Goal: Information Seeking & Learning: Learn about a topic

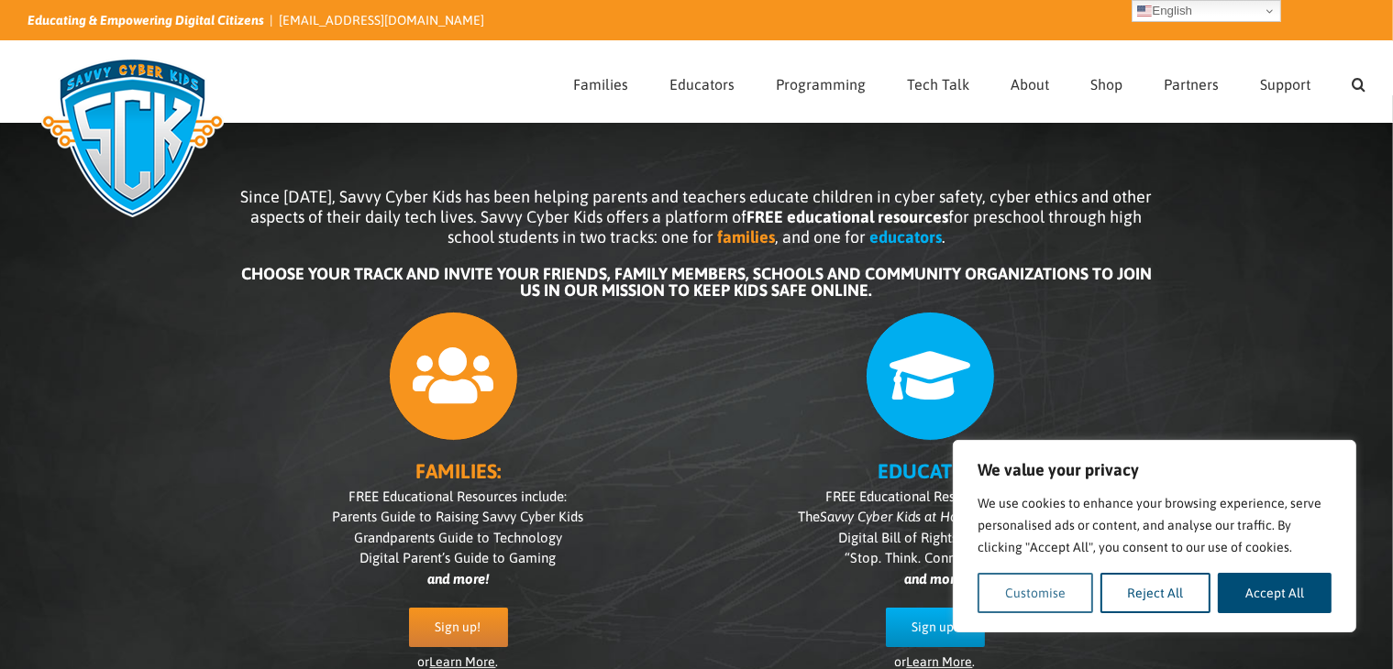
click at [1059, 591] on button "Customise" at bounding box center [1036, 593] width 116 height 40
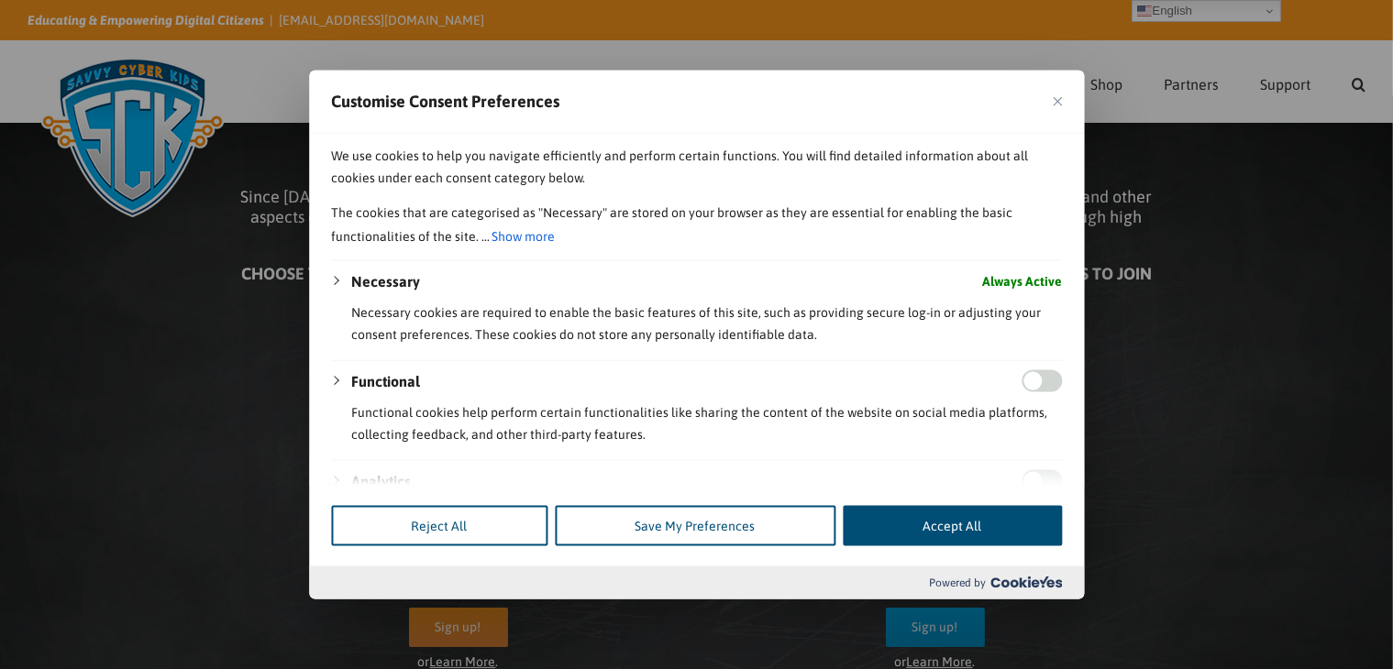
click at [1063, 96] on div "Customise Consent Preferences" at bounding box center [696, 102] width 775 height 63
click at [1058, 102] on img "Close" at bounding box center [1057, 101] width 9 height 9
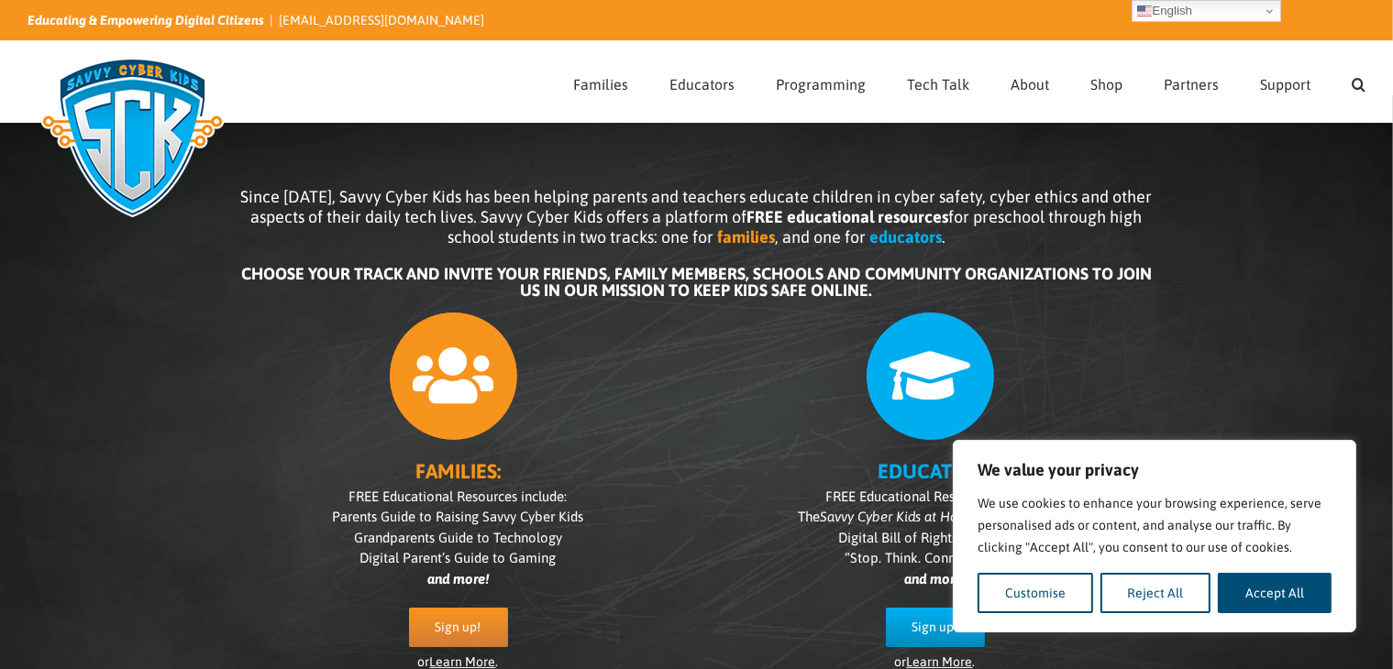
click at [1279, 599] on button "Accept All" at bounding box center [1275, 593] width 114 height 40
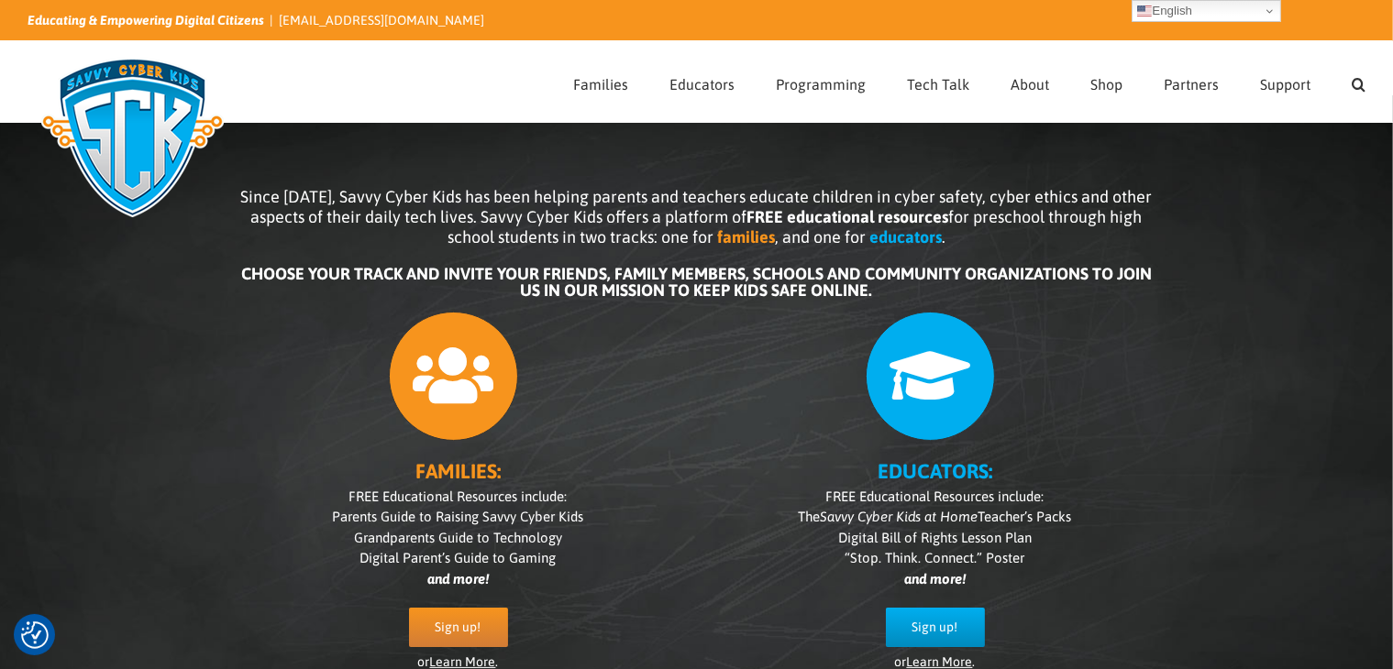
checkbox input "true"
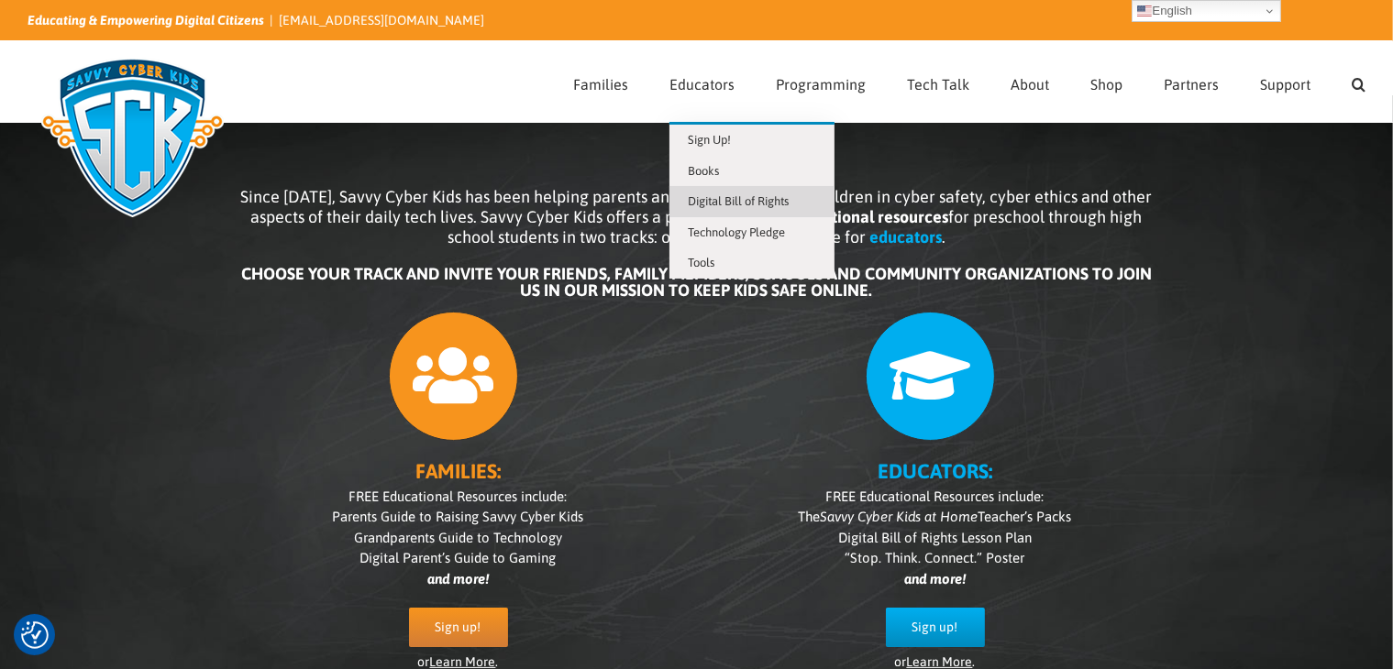
click at [720, 193] on link "Digital Bill of Rights" at bounding box center [751, 201] width 165 height 31
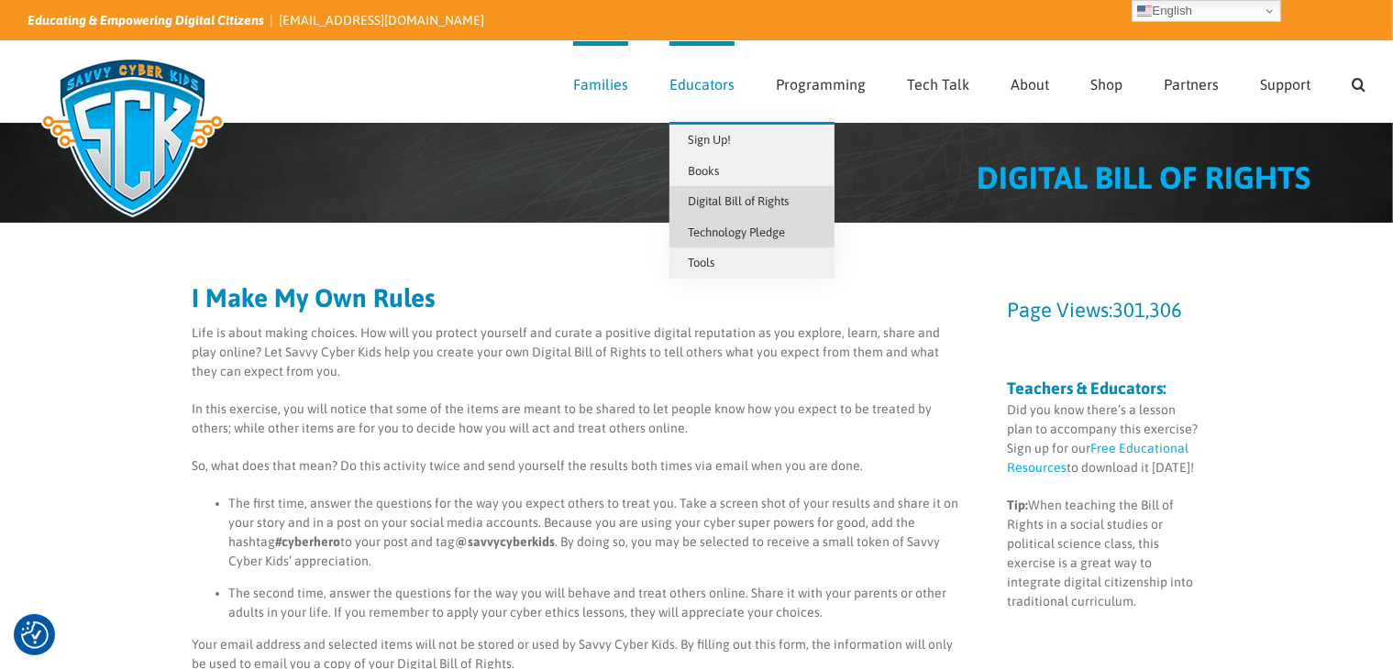
click at [714, 232] on span "Technology Pledge" at bounding box center [736, 233] width 97 height 14
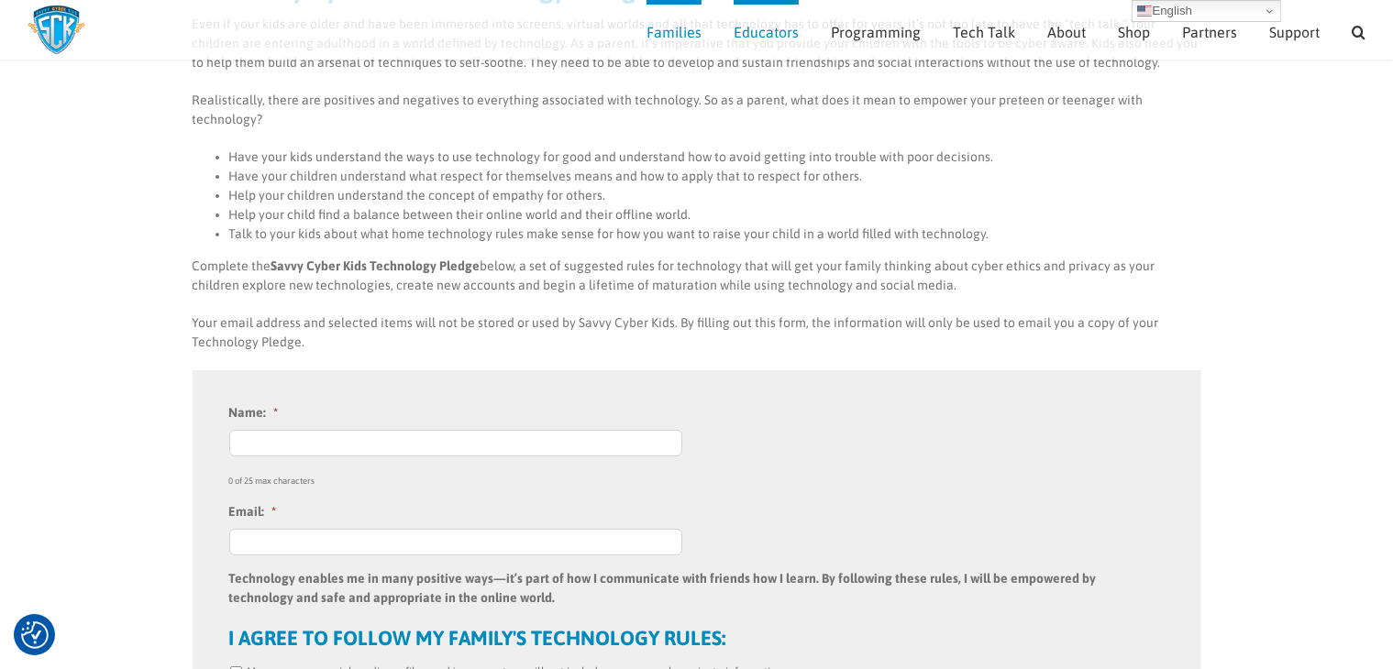
scroll to position [259, 0]
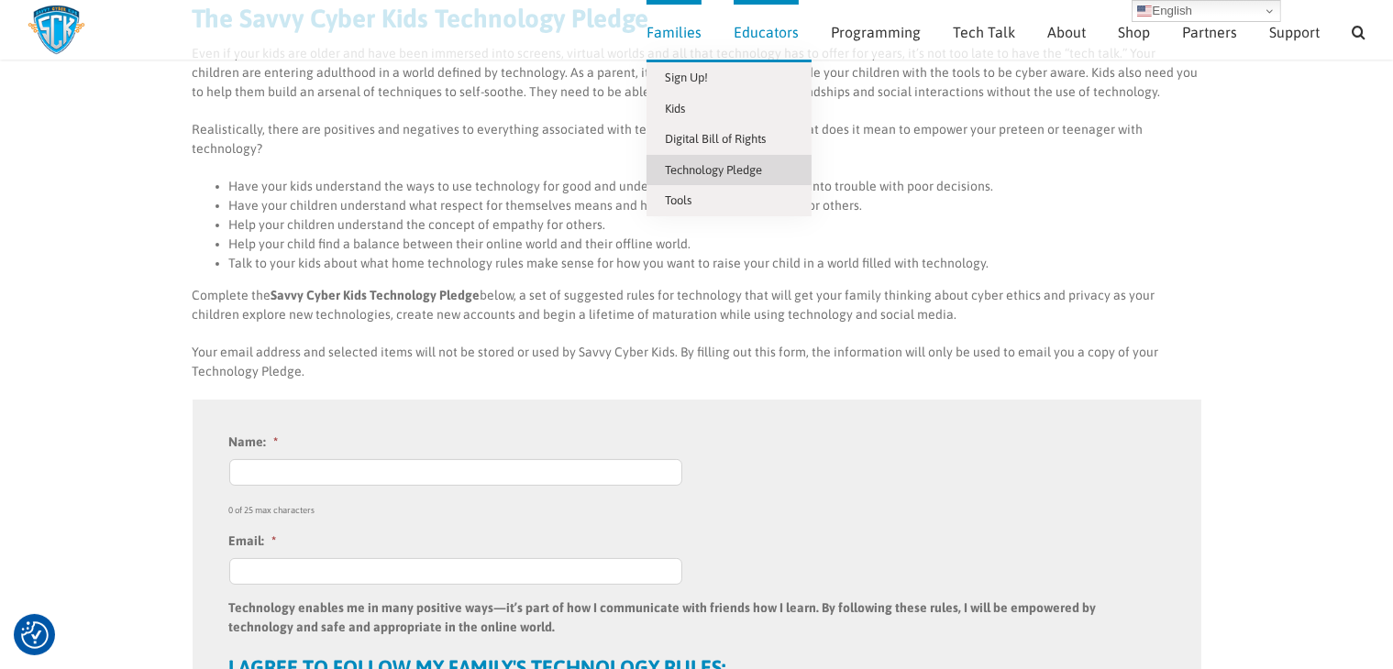
click at [677, 32] on span "Families" at bounding box center [674, 32] width 55 height 15
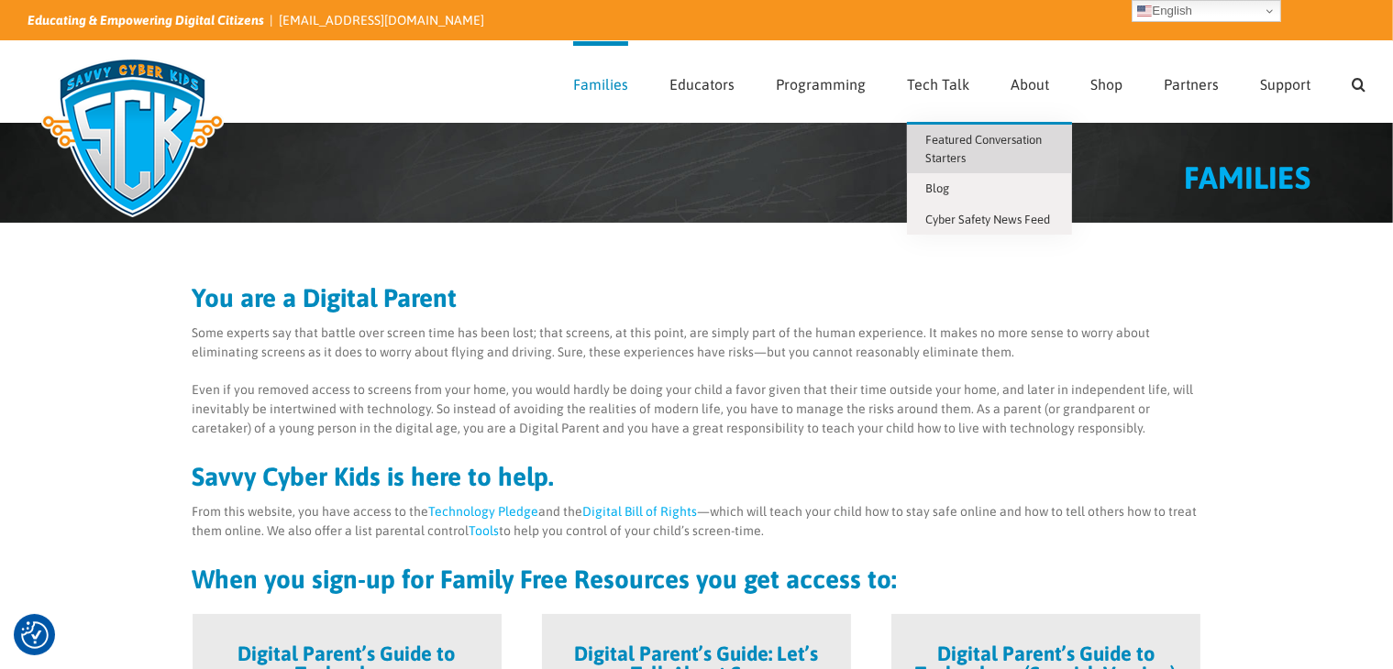
click at [931, 138] on span "Featured Conversation Starters" at bounding box center [983, 149] width 116 height 32
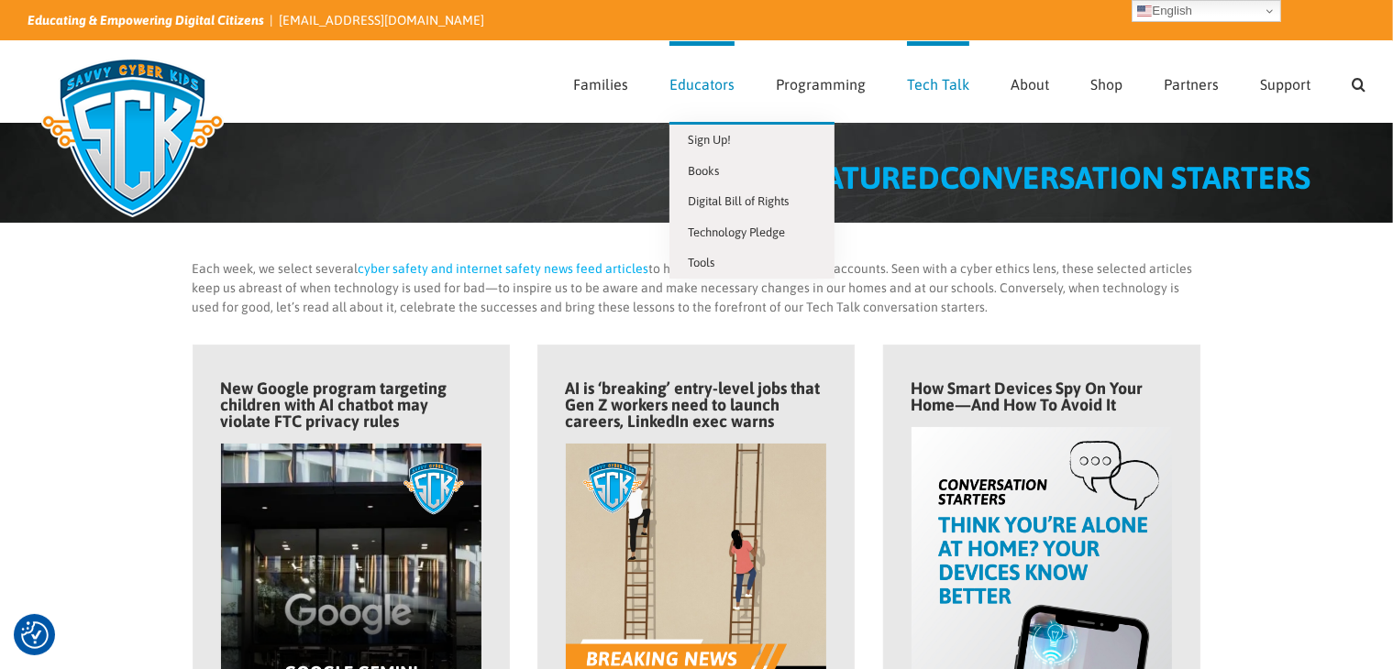
click at [701, 83] on span "Educators" at bounding box center [701, 84] width 65 height 15
